Goal: Transaction & Acquisition: Download file/media

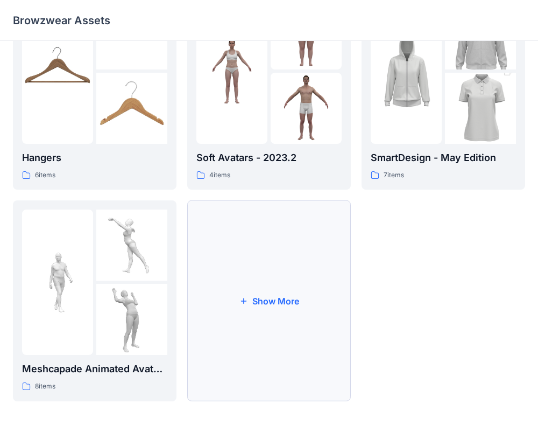
click at [280, 279] on button "Show More" at bounding box center [269, 300] width 164 height 201
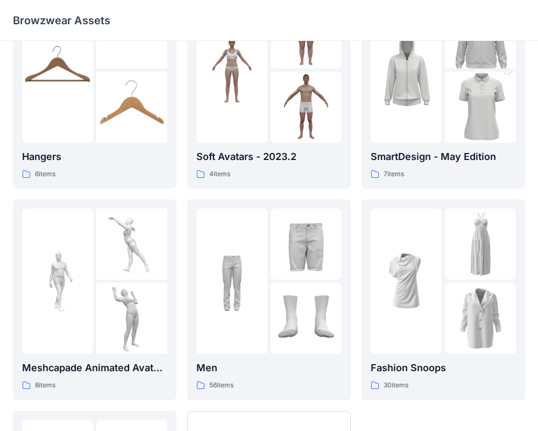
click at [280, 278] on div at bounding box center [306, 243] width 71 height 71
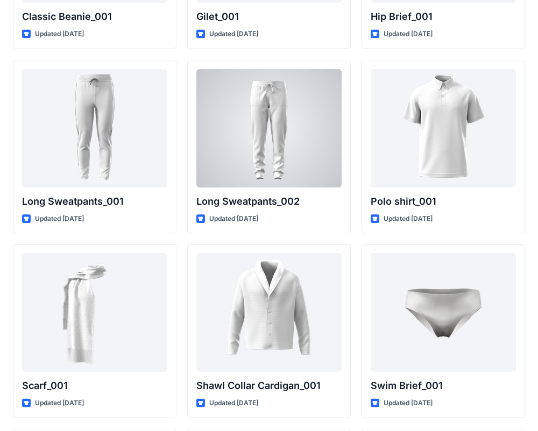
scroll to position [2212, 0]
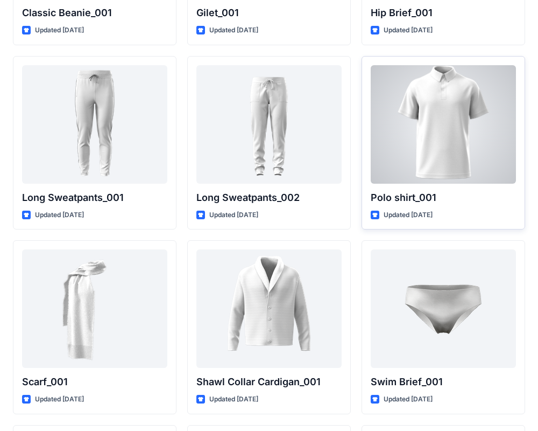
click at [457, 127] on div at bounding box center [443, 124] width 145 height 118
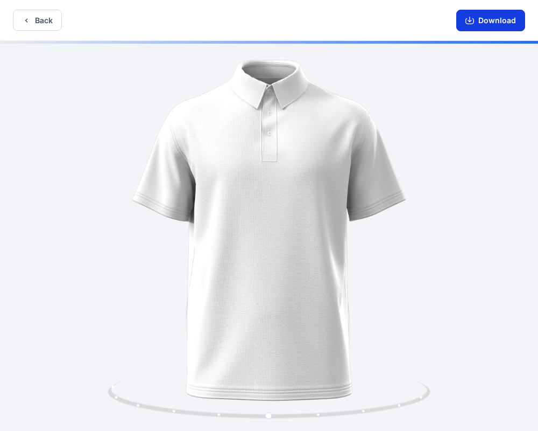
click at [471, 27] on button "Download" at bounding box center [491, 21] width 69 height 22
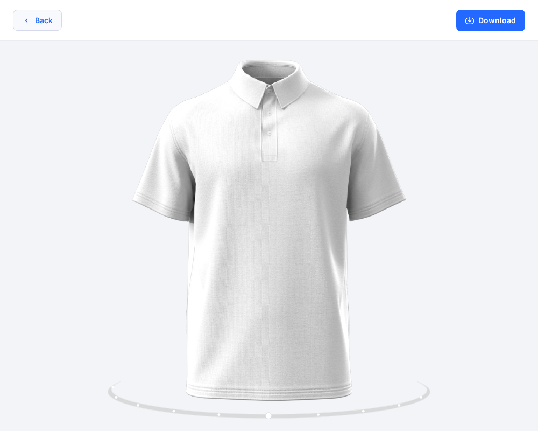
click at [20, 24] on button "Back" at bounding box center [37, 20] width 49 height 21
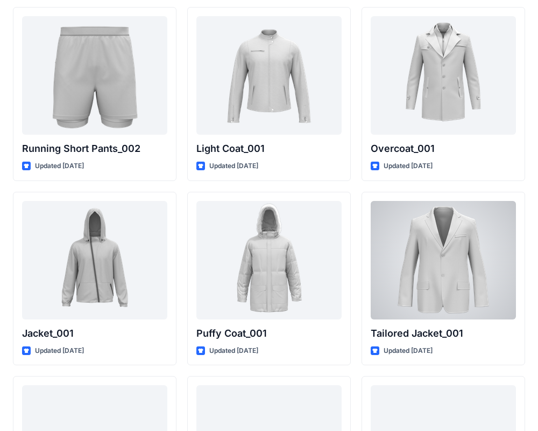
scroll to position [3130, 0]
